Goal: Find specific page/section: Find specific page/section

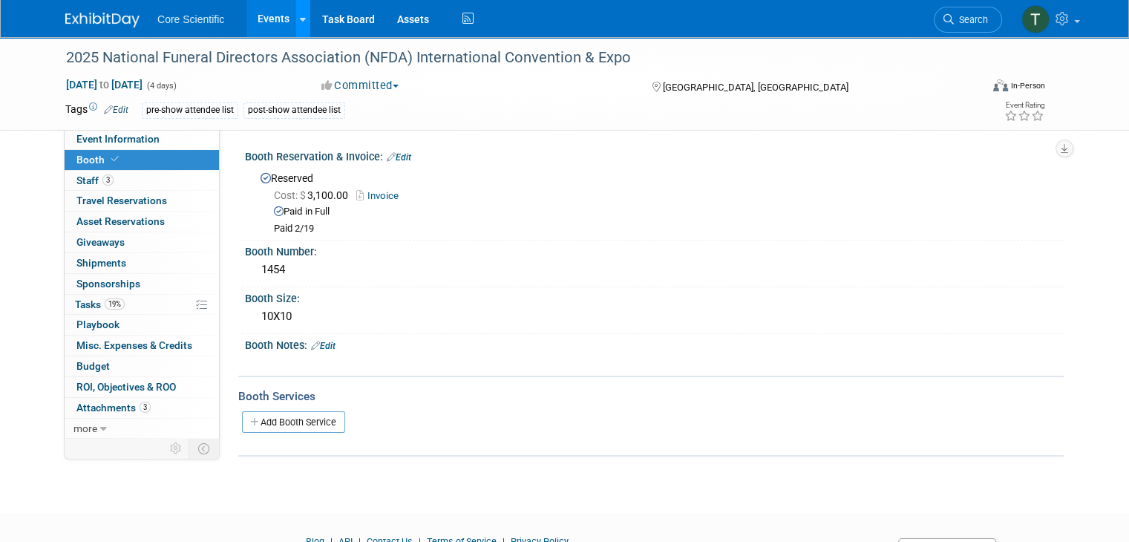
click at [300, 19] on icon at bounding box center [303, 20] width 6 height 10
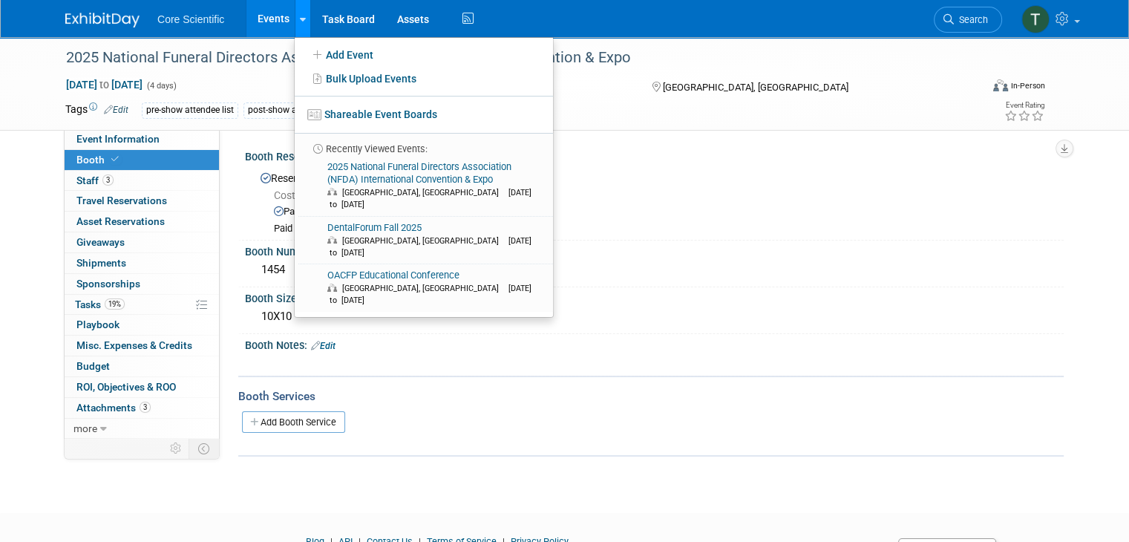
click at [300, 19] on icon at bounding box center [303, 20] width 6 height 10
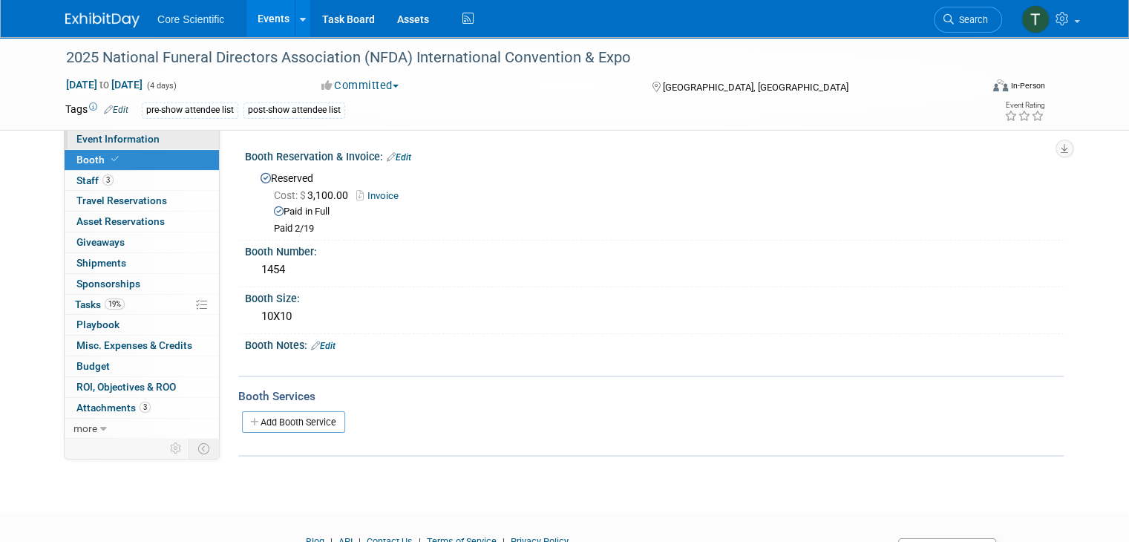
click at [108, 139] on span "Event Information" at bounding box center [117, 139] width 83 height 12
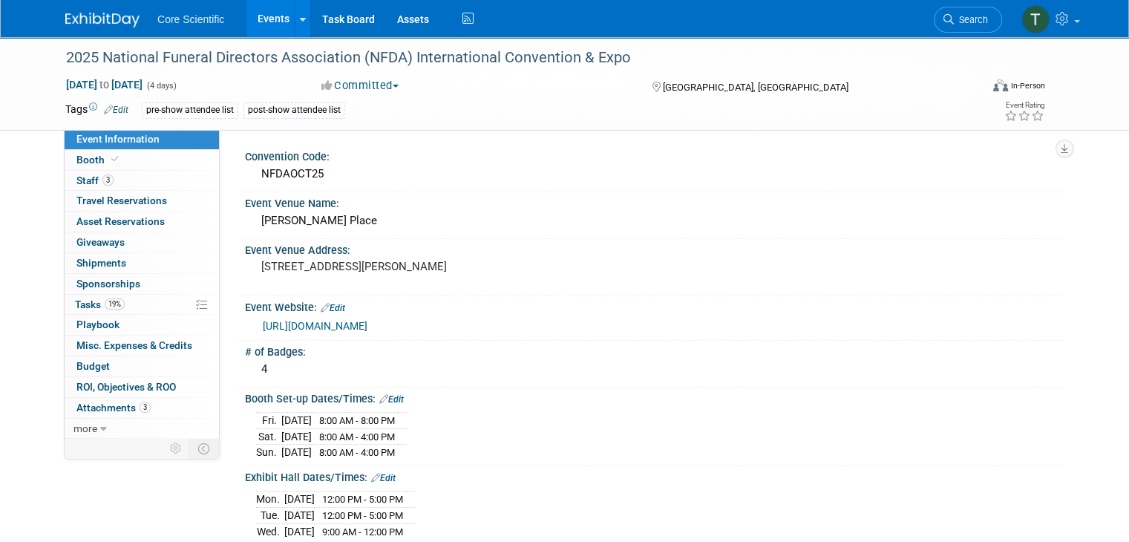
click at [88, 17] on img at bounding box center [102, 20] width 74 height 15
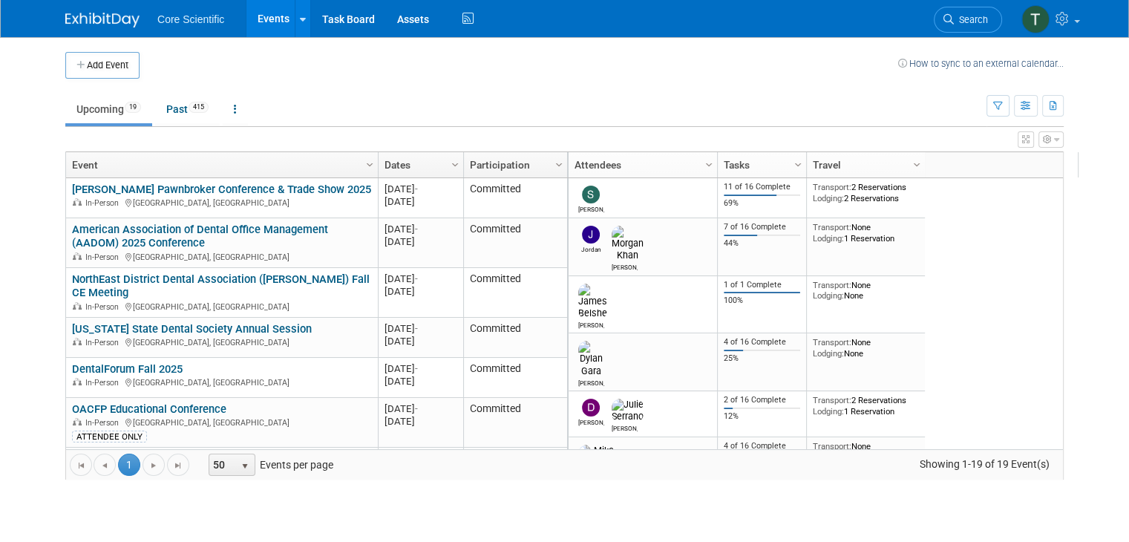
click at [88, 17] on img at bounding box center [102, 20] width 74 height 15
